Goal: Task Accomplishment & Management: Use online tool/utility

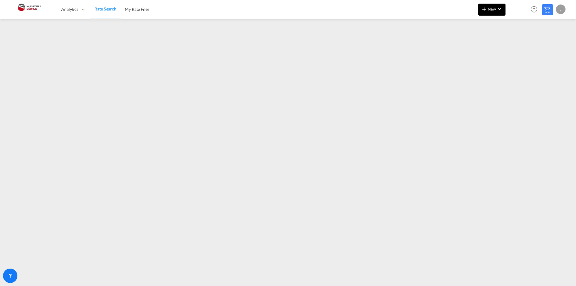
click at [504, 12] on button "New" at bounding box center [491, 10] width 27 height 12
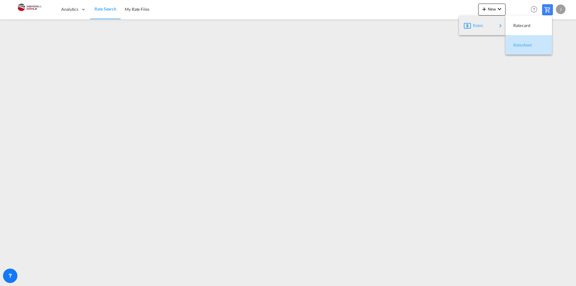
click at [532, 42] on div "Ratesheet" at bounding box center [524, 44] width 22 height 15
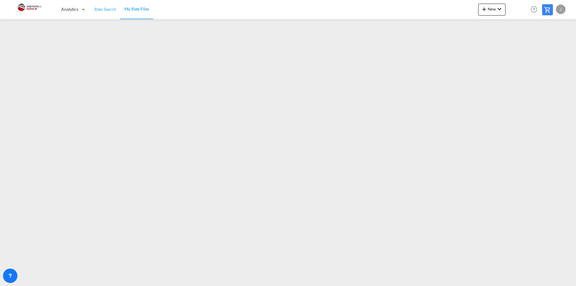
click at [110, 10] on span "Rate Search" at bounding box center [105, 9] width 22 height 5
